Goal: Navigation & Orientation: Find specific page/section

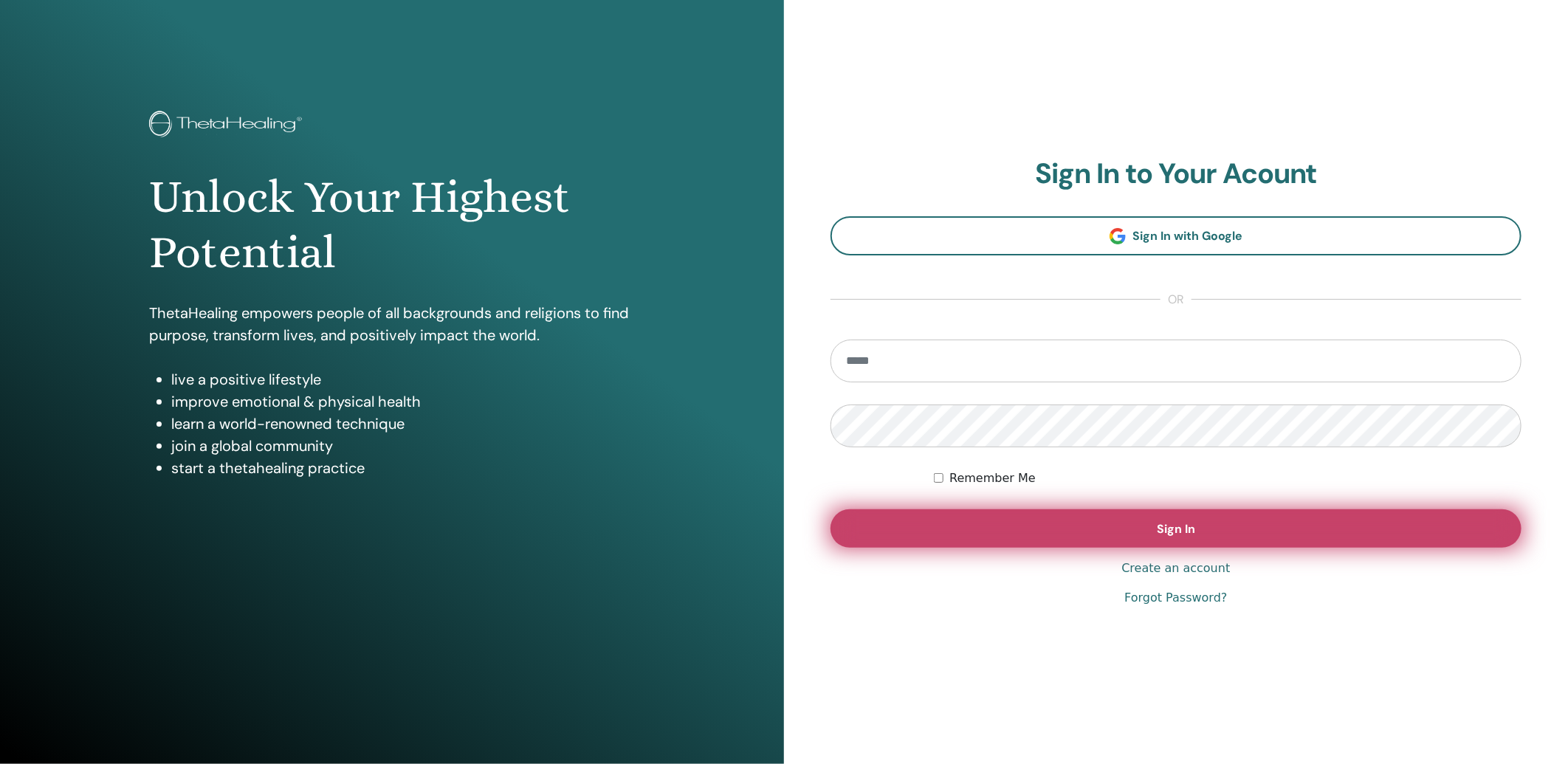
type input "**********"
click at [1163, 537] on button "Sign In" at bounding box center [1176, 528] width 691 height 39
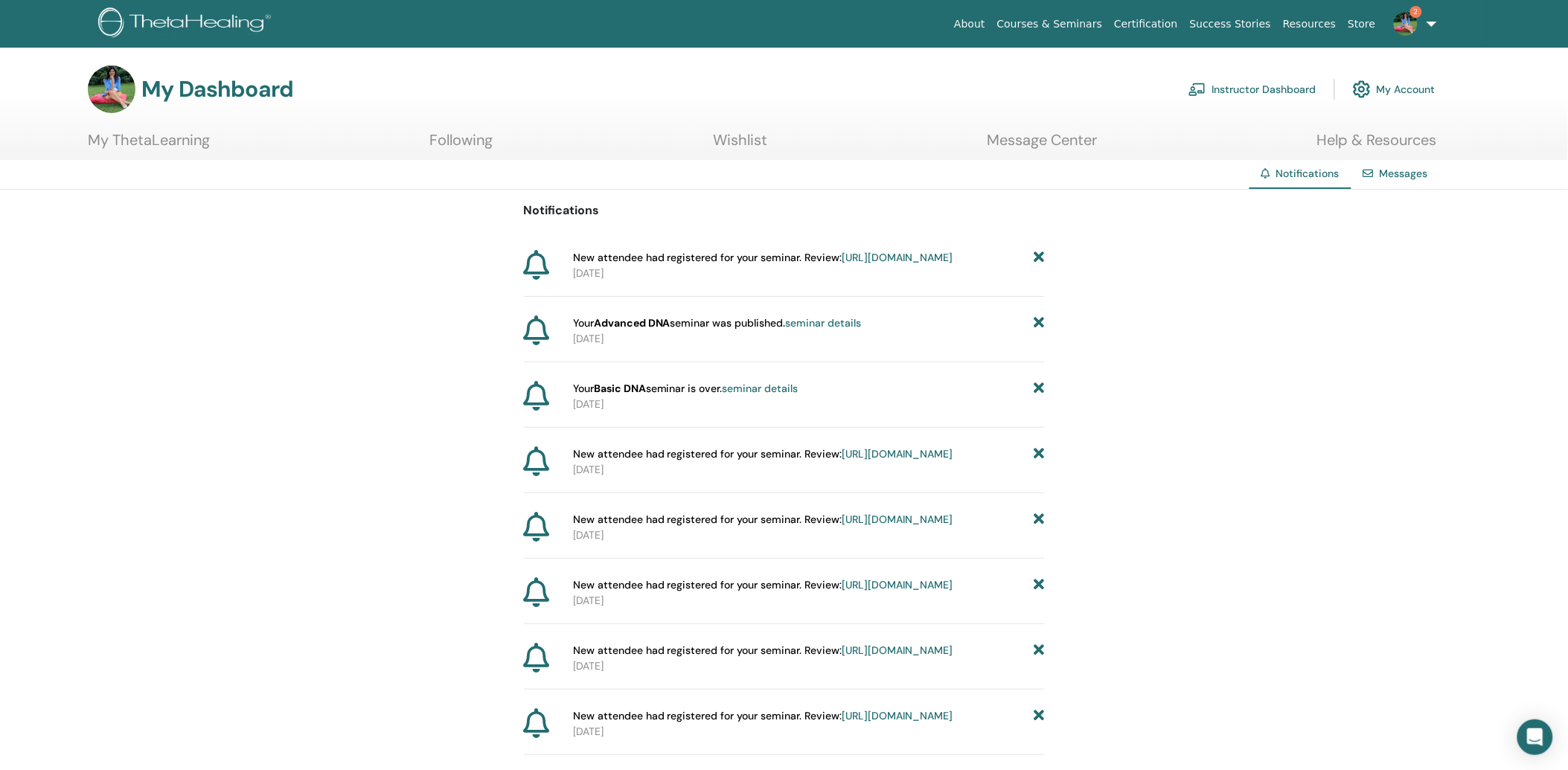
click at [724, 264] on span "New attendee had registered for your seminar. Review: https://member.thetaheali…" at bounding box center [762, 257] width 380 height 15
click at [725, 255] on span "New attendee had registered for your seminar. Review: https://member.thetaheali…" at bounding box center [762, 257] width 380 height 15
click at [843, 264] on link "https://member.thetahealing.com/instructor/seminar/379766/attendees" at bounding box center [898, 257] width 111 height 14
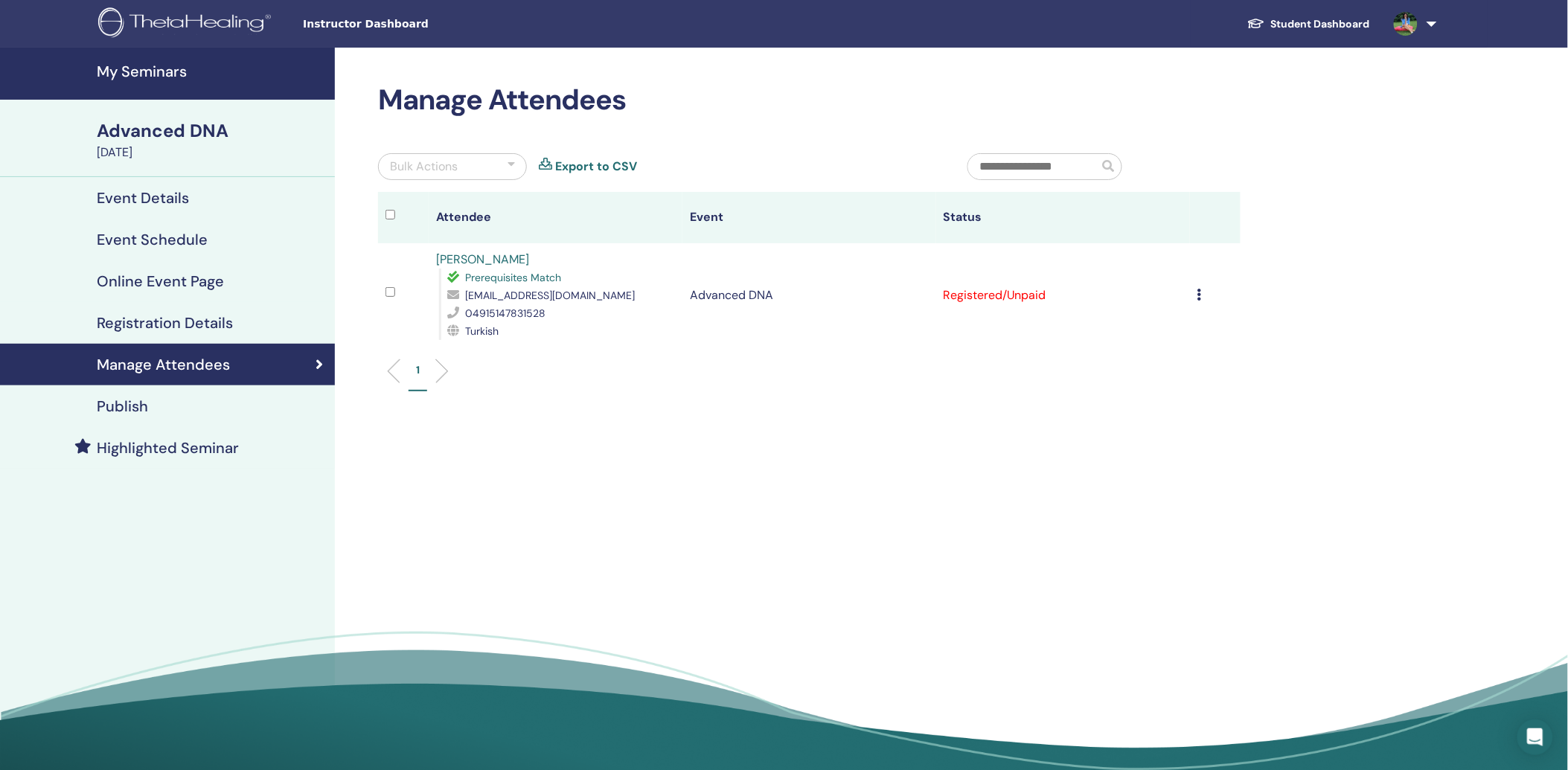
click at [1410, 25] on img at bounding box center [1405, 23] width 23 height 23
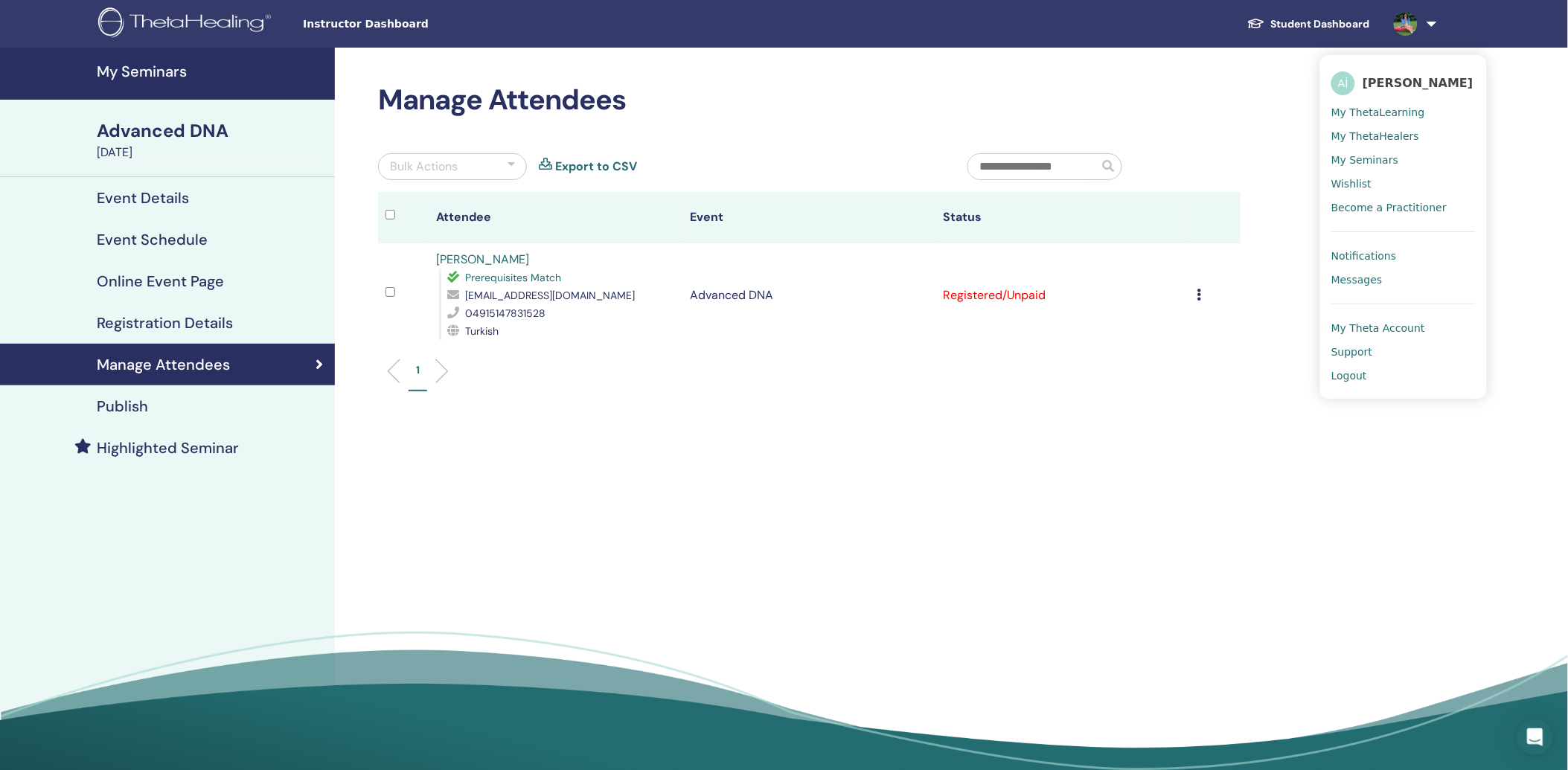
click at [1380, 331] on span "My Theta Account" at bounding box center [1378, 328] width 94 height 14
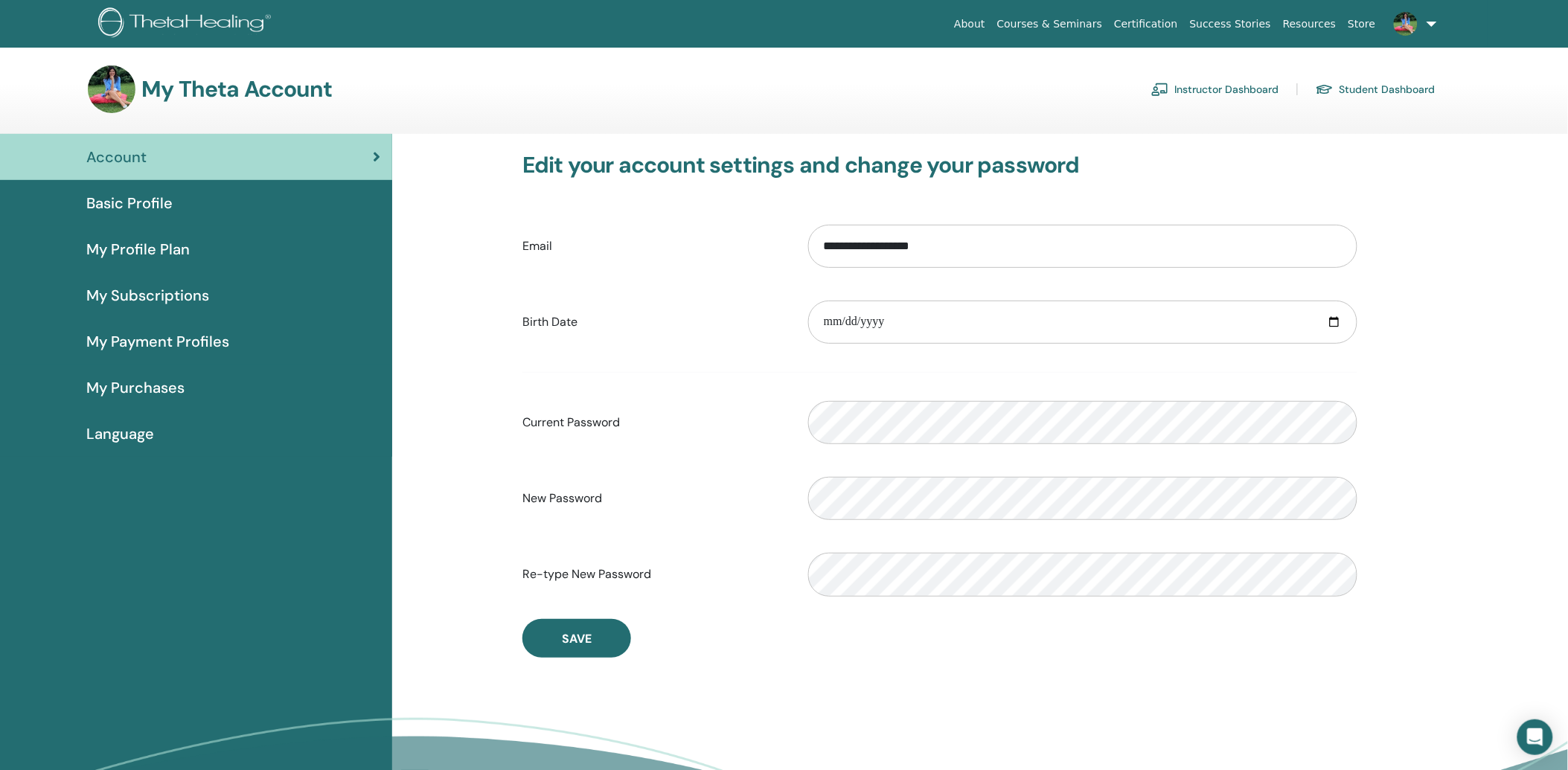
click at [1196, 90] on link "Instructor Dashboard" at bounding box center [1216, 89] width 128 height 23
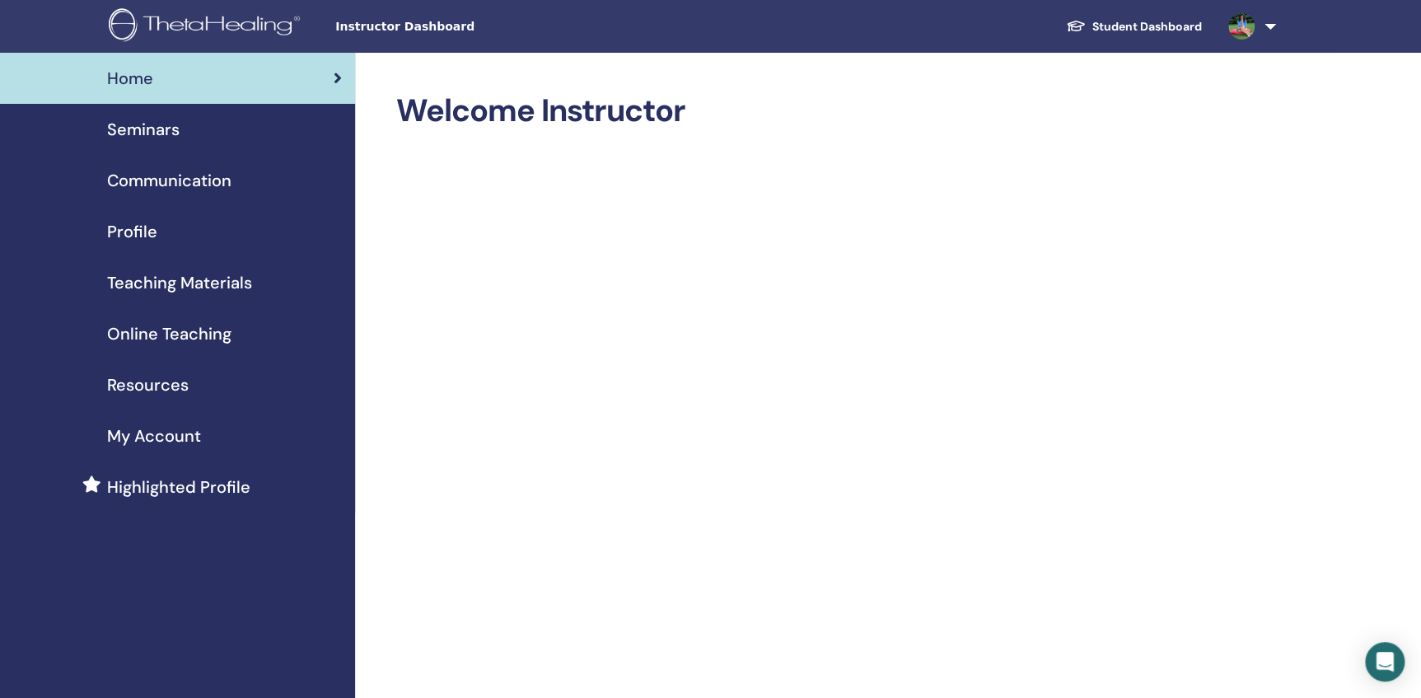
drag, startPoint x: 1683, startPoint y: 1, endPoint x: 146, endPoint y: 126, distance: 1542.6
click at [146, 126] on span "Seminars" at bounding box center [143, 129] width 73 height 25
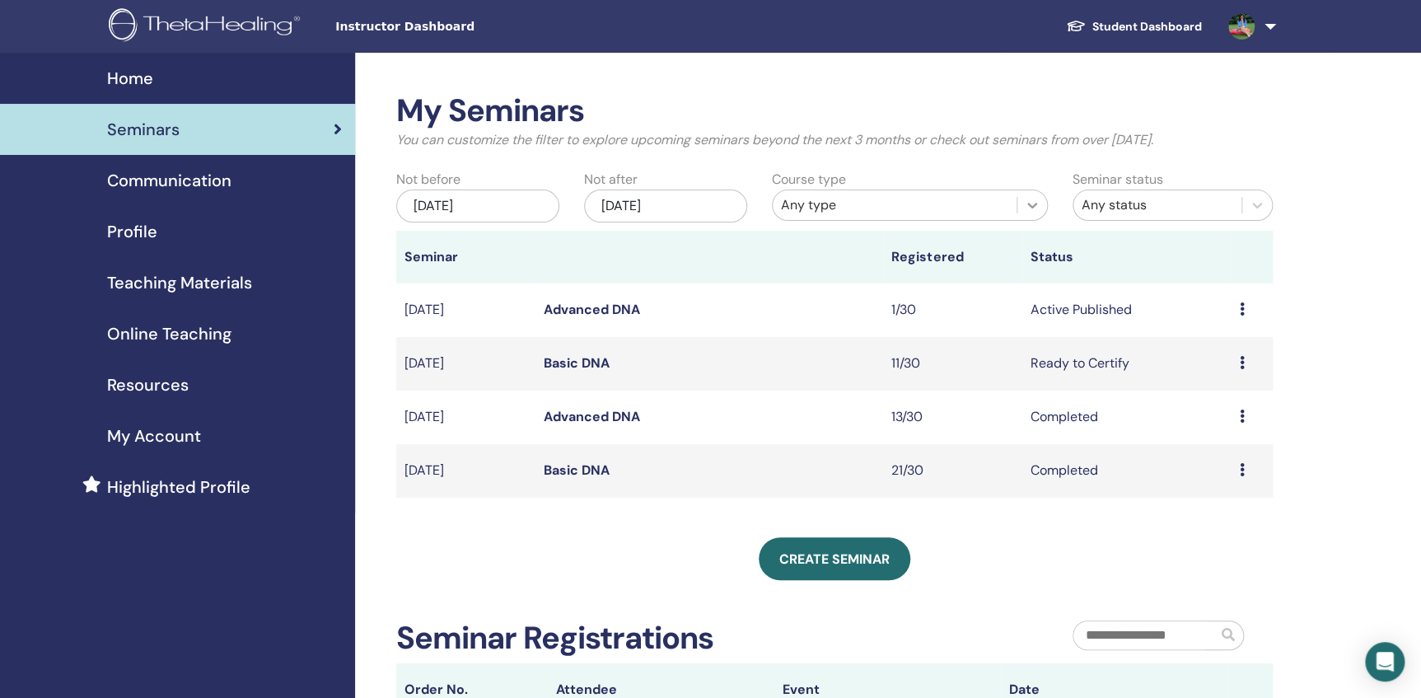
click at [1026, 209] on icon at bounding box center [1032, 205] width 16 height 16
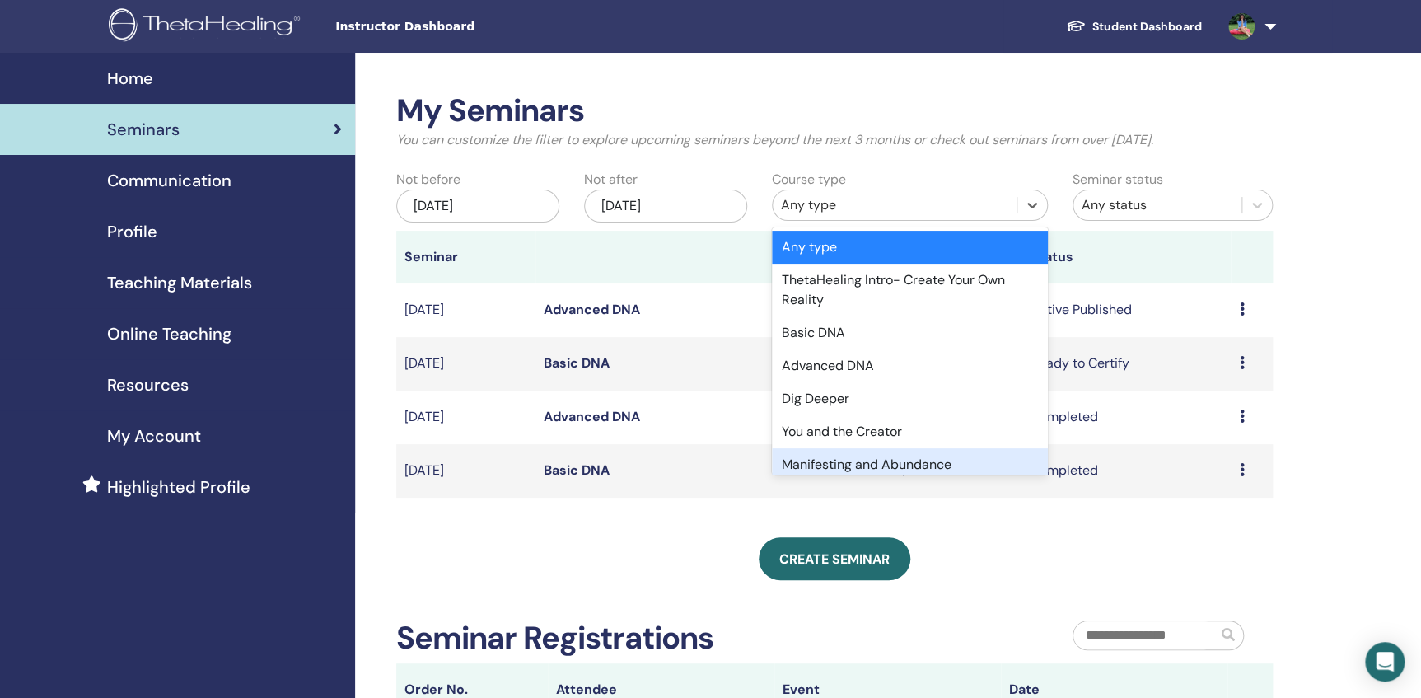
click at [946, 463] on div "Manifesting and Abundance" at bounding box center [910, 464] width 276 height 33
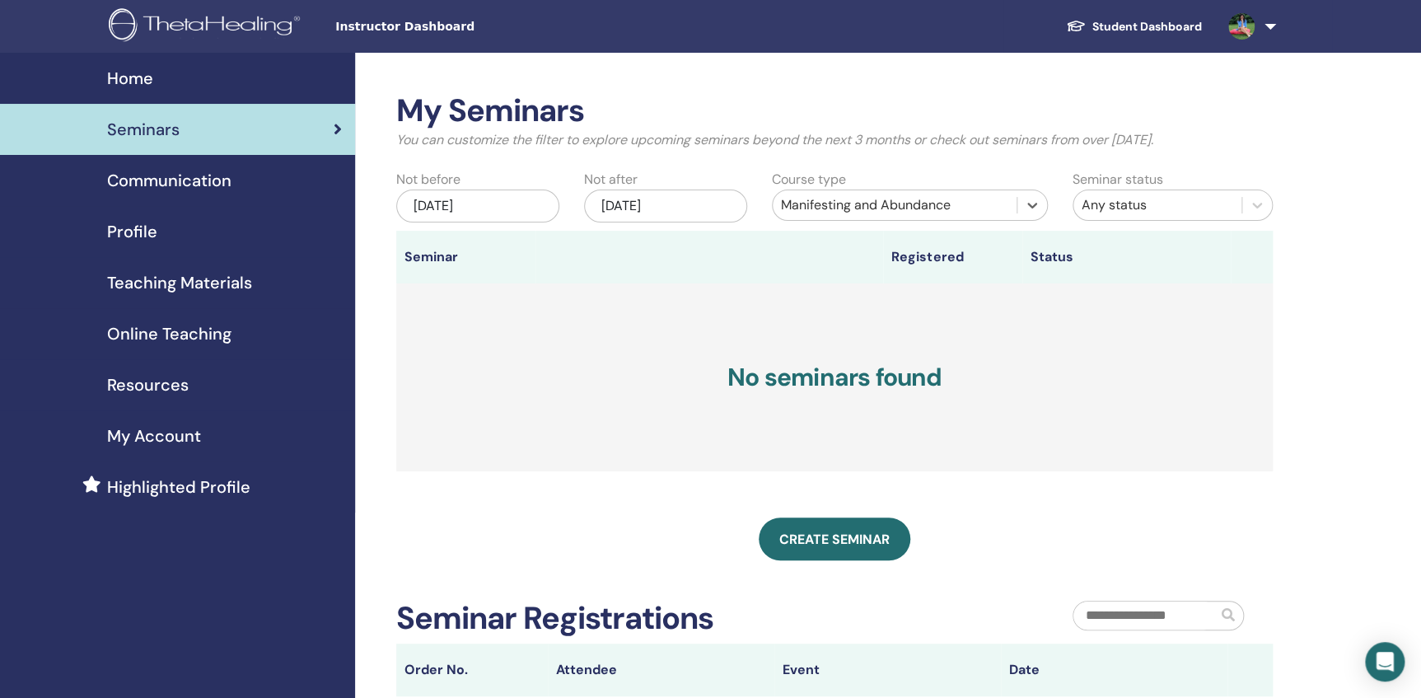
click at [363, 30] on span "Instructor Dashboard" at bounding box center [458, 26] width 247 height 17
click at [183, 182] on span "Communication" at bounding box center [169, 180] width 124 height 25
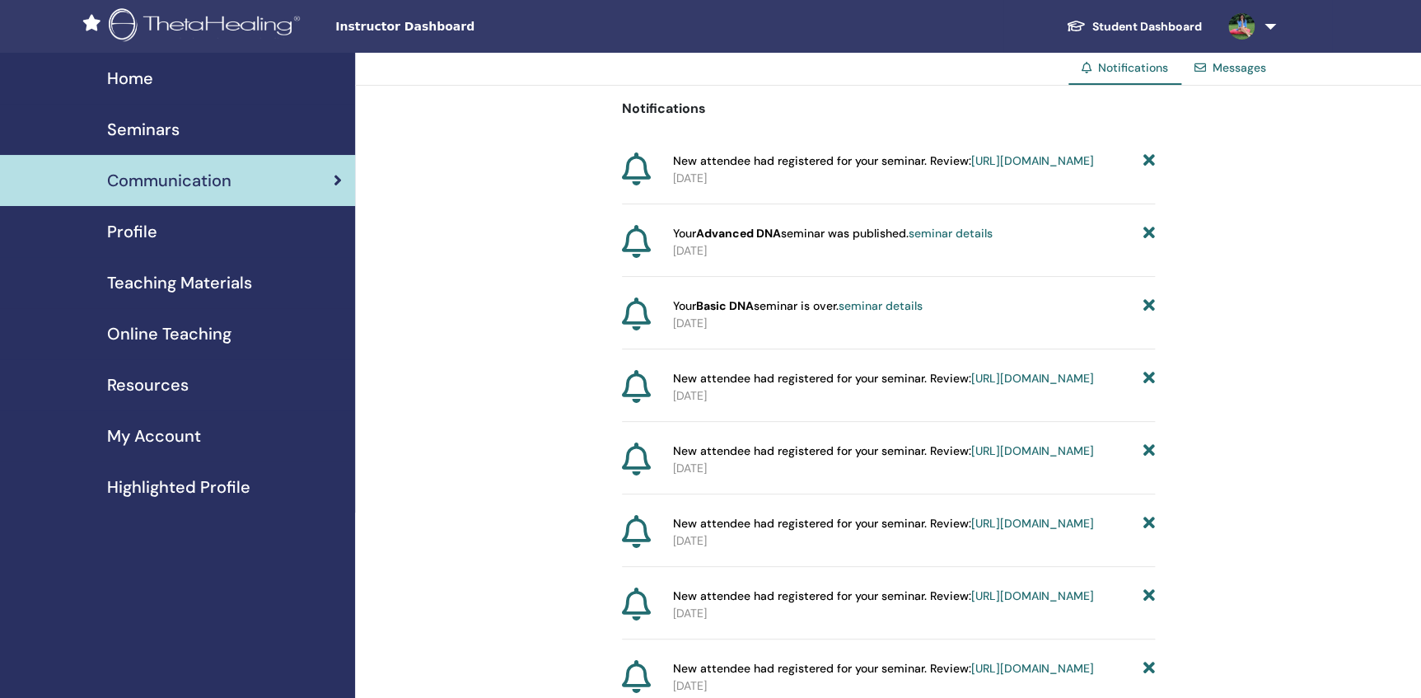
click at [159, 128] on span "Seminars" at bounding box center [143, 129] width 73 height 25
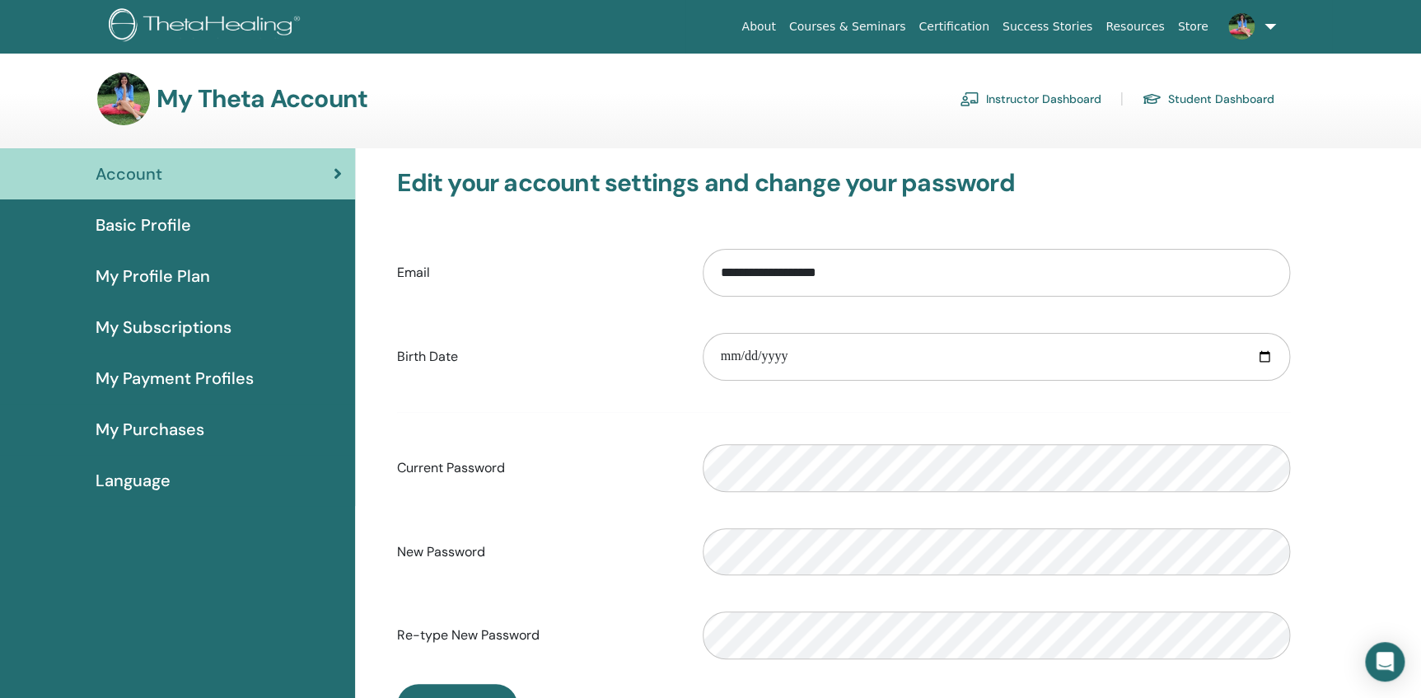
click at [149, 222] on span "Basic Profile" at bounding box center [144, 225] width 96 height 25
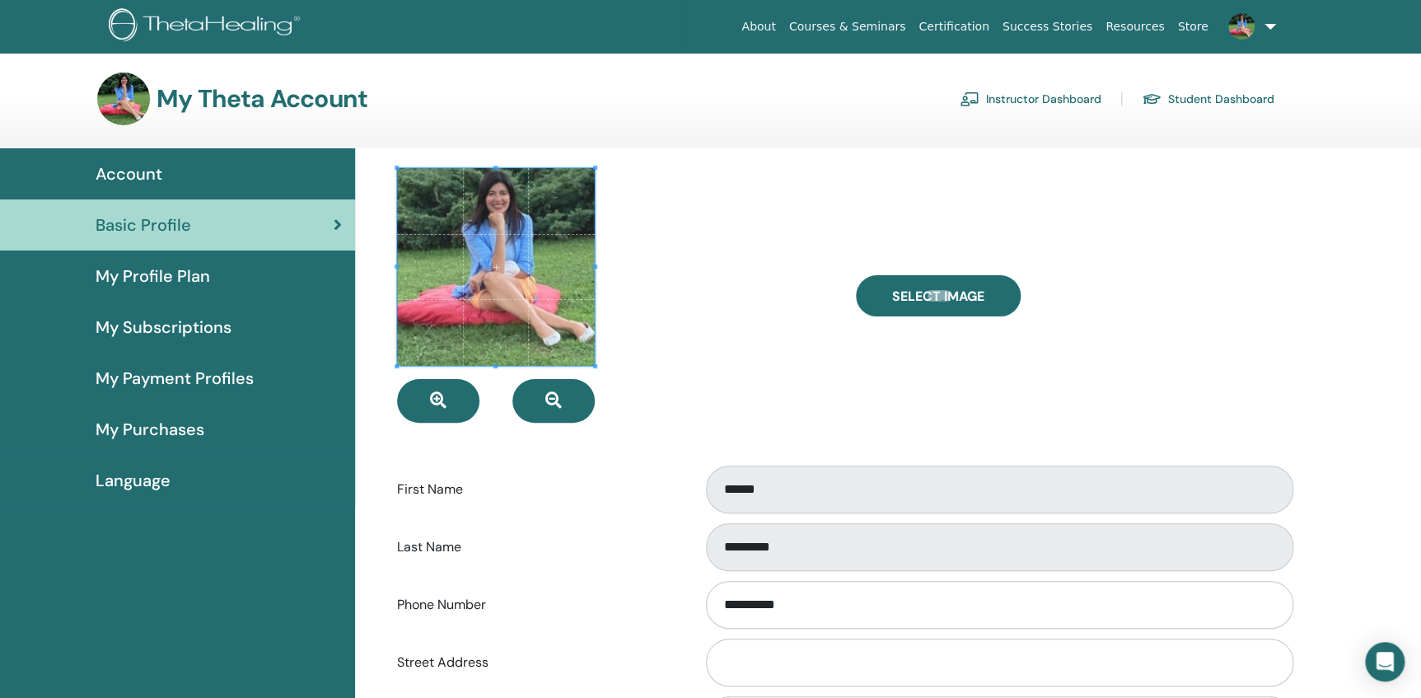
click at [149, 273] on span "My Profile Plan" at bounding box center [153, 276] width 115 height 25
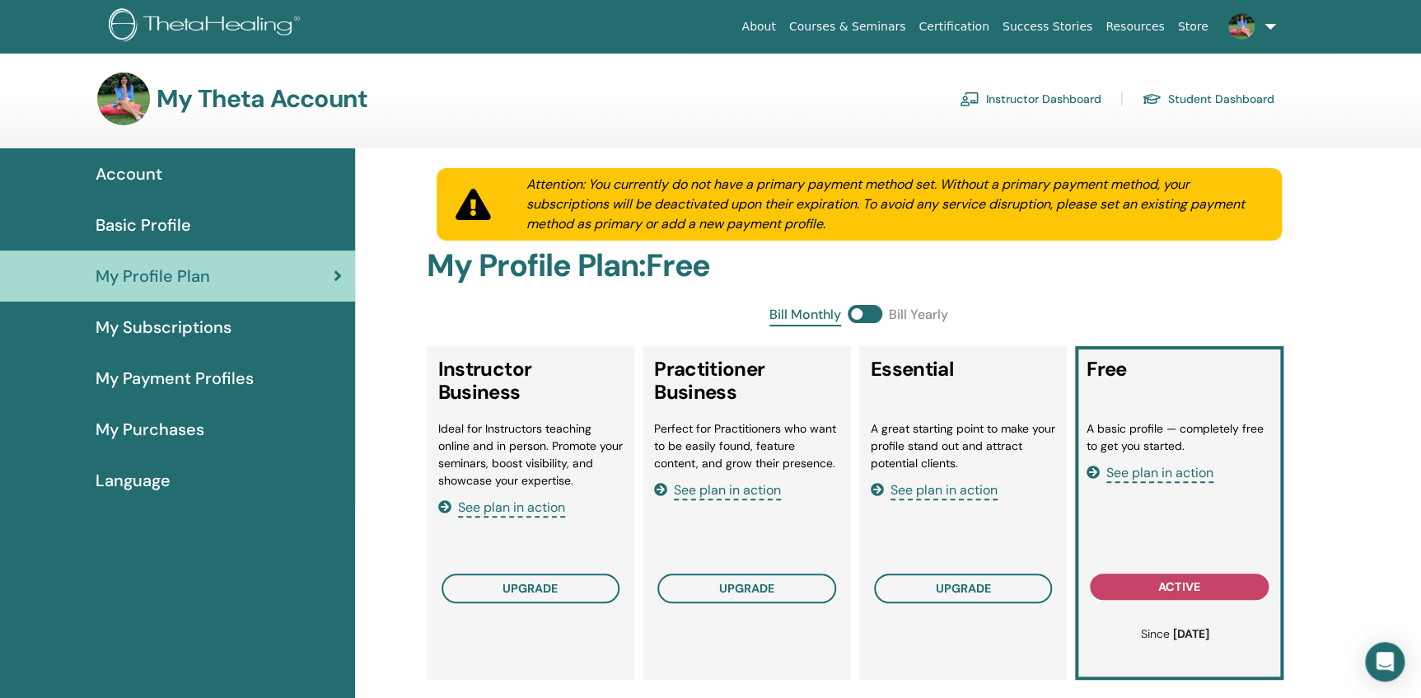
click at [139, 173] on span "Account" at bounding box center [129, 173] width 67 height 25
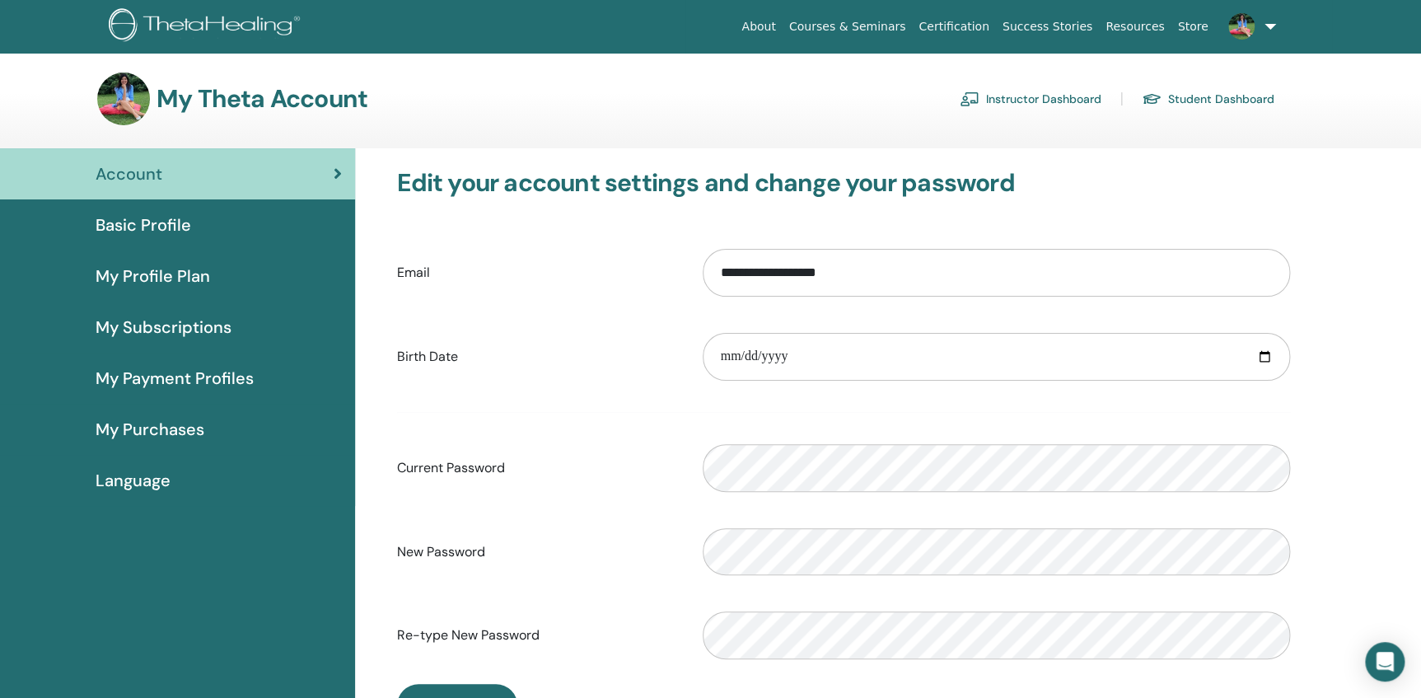
click at [1205, 102] on link "Student Dashboard" at bounding box center [1208, 99] width 133 height 26
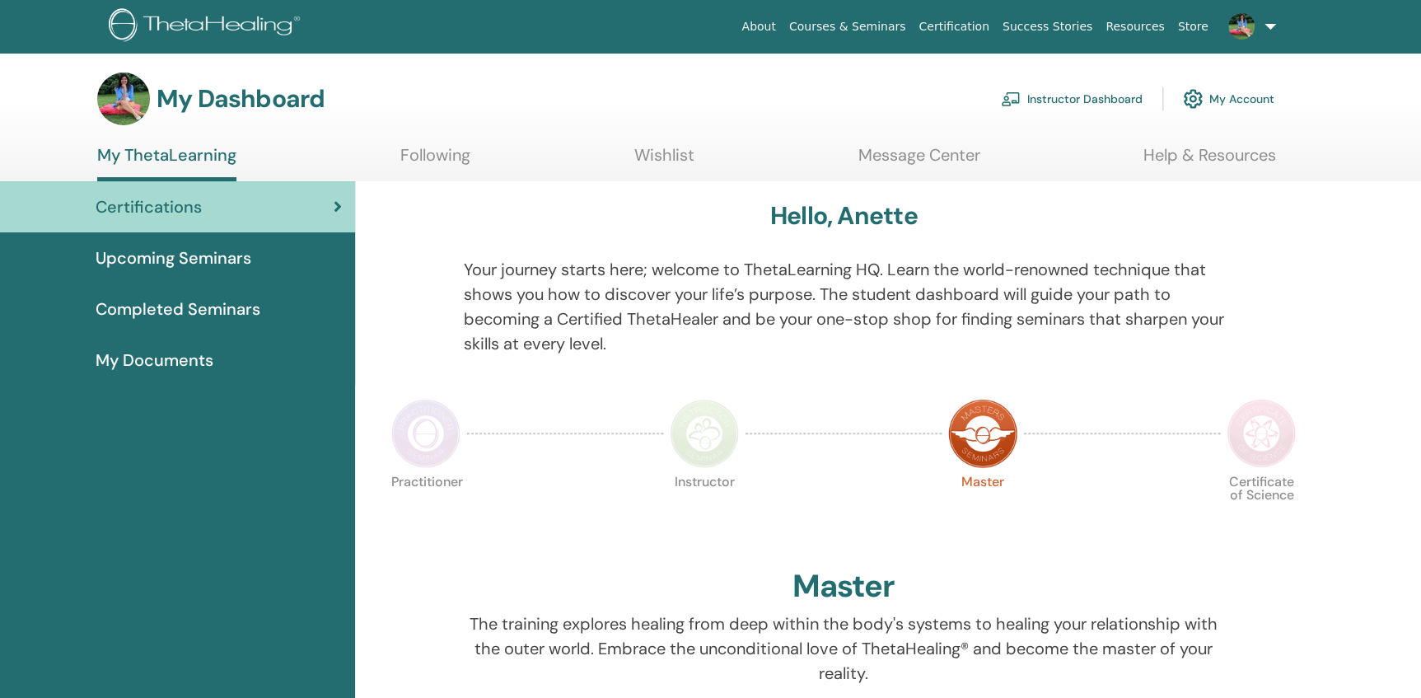
click at [180, 305] on span "Completed Seminars" at bounding box center [178, 309] width 165 height 25
